Goal: Task Accomplishment & Management: Manage account settings

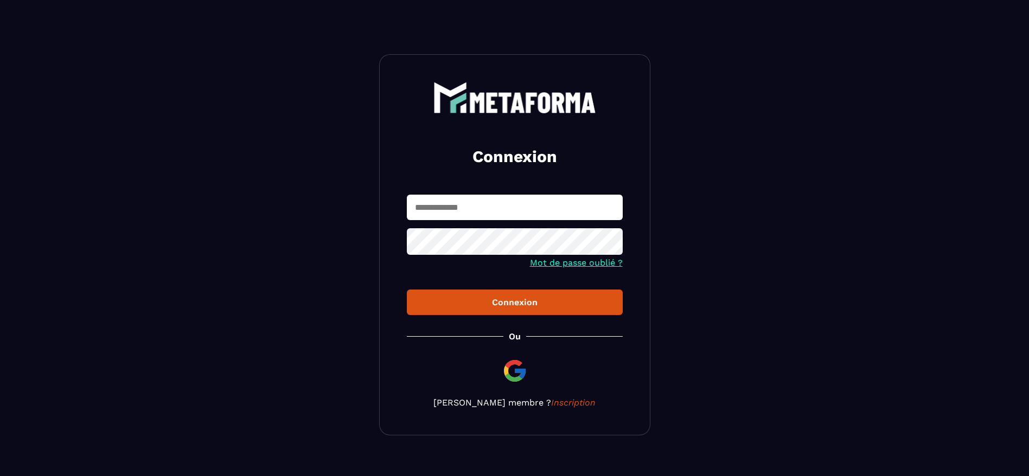
click at [480, 192] on div "Connexion Mot de passe oublié ? Connexion [PERSON_NAME] membre ? Inscription" at bounding box center [514, 244] width 271 height 381
click at [478, 207] on input "text" at bounding box center [515, 207] width 216 height 25
type input "**********"
click at [512, 374] on img at bounding box center [515, 371] width 26 height 26
